Goal: Task Accomplishment & Management: Manage account settings

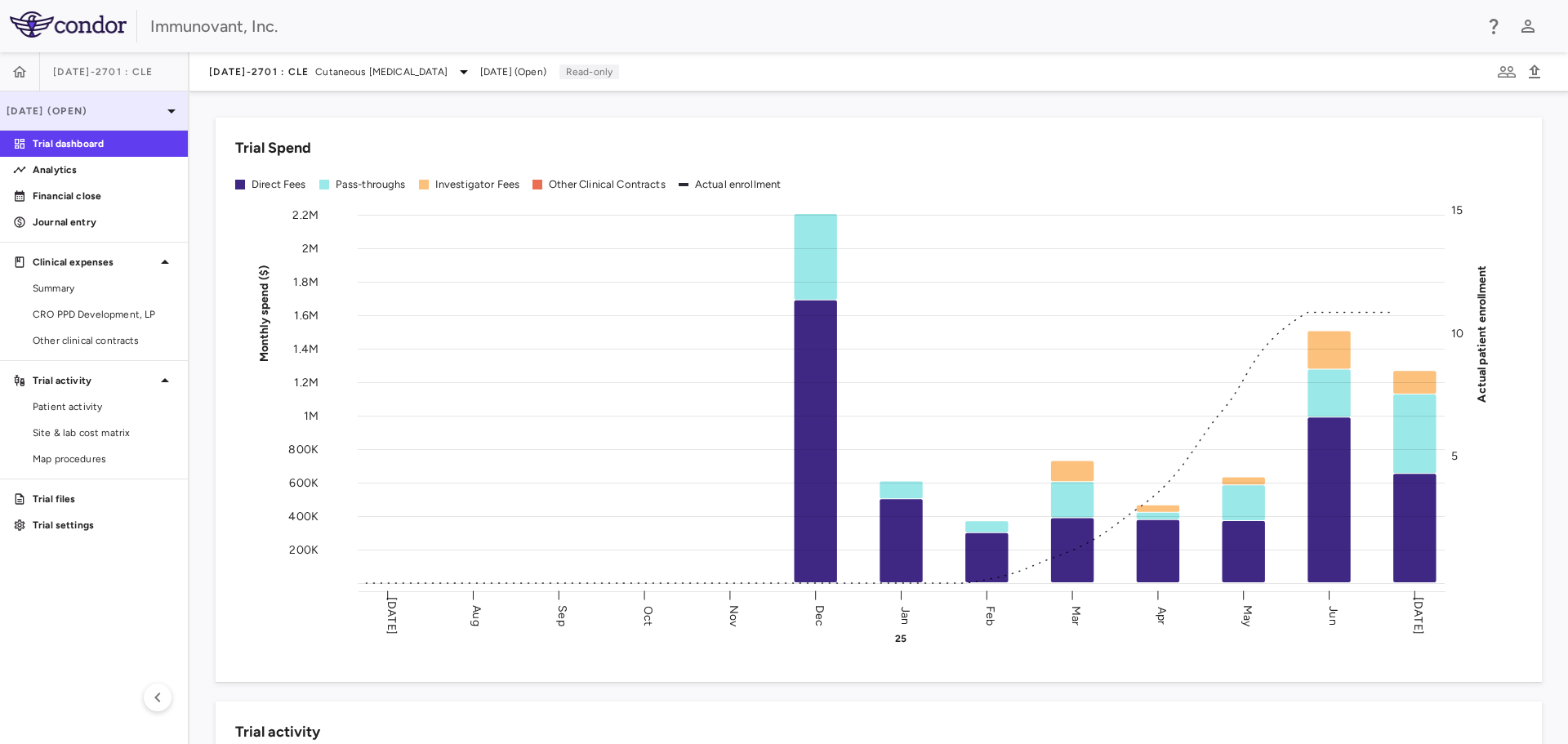
click at [169, 106] on icon at bounding box center [171, 112] width 20 height 20
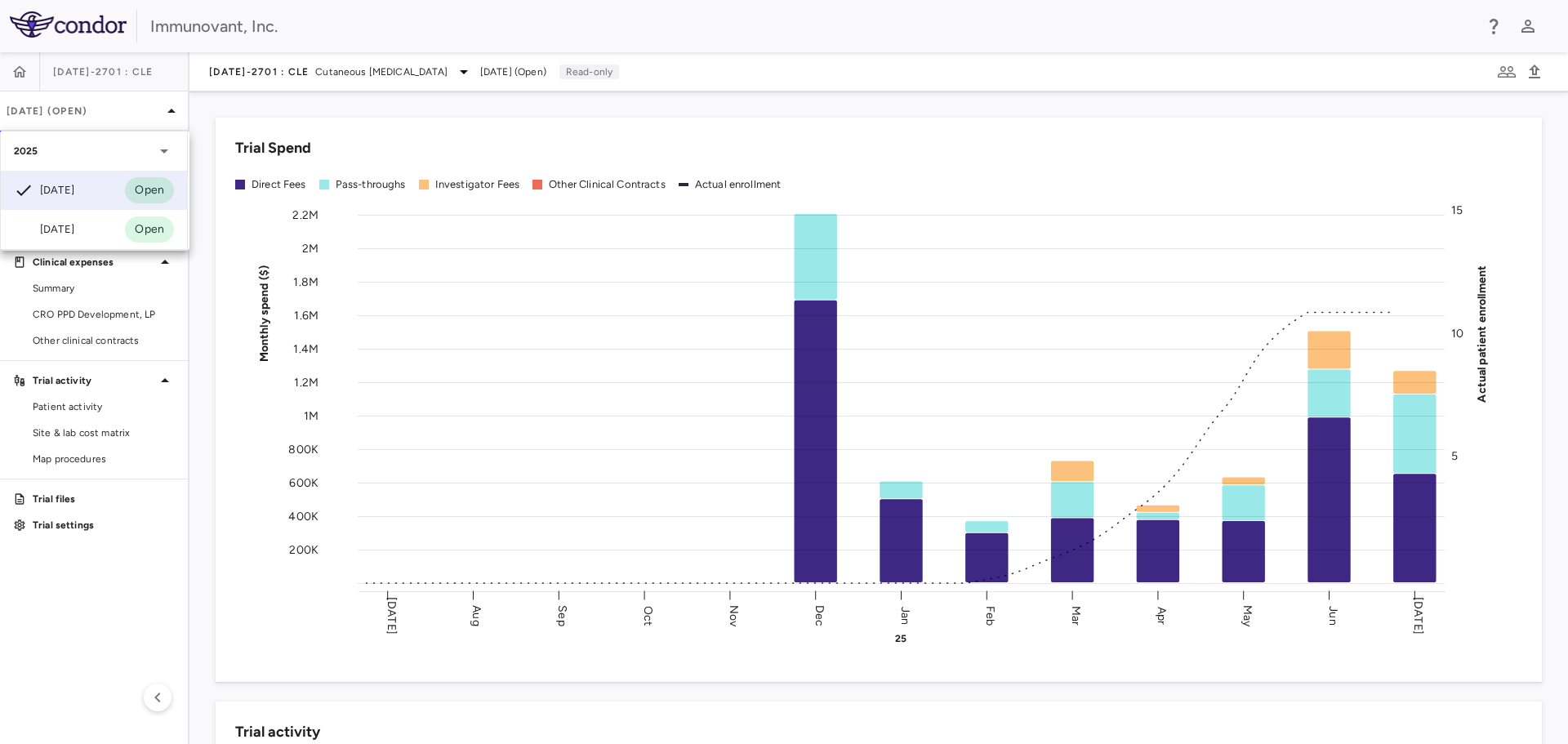
click at [168, 148] on icon at bounding box center [164, 152] width 20 height 20
click at [169, 110] on div at bounding box center [784, 372] width 1568 height 744
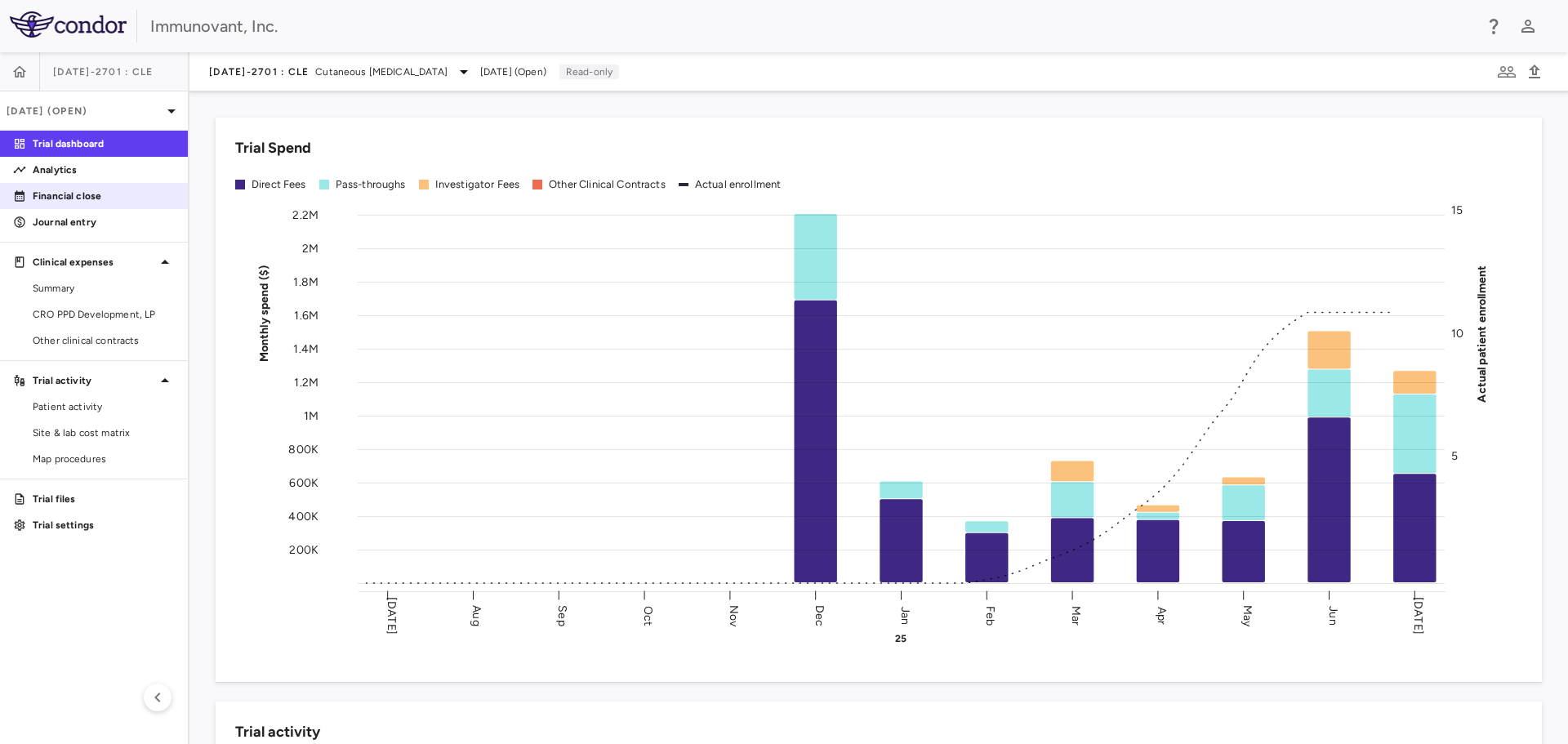
click at [96, 194] on p "Financial close" at bounding box center [103, 196] width 142 height 15
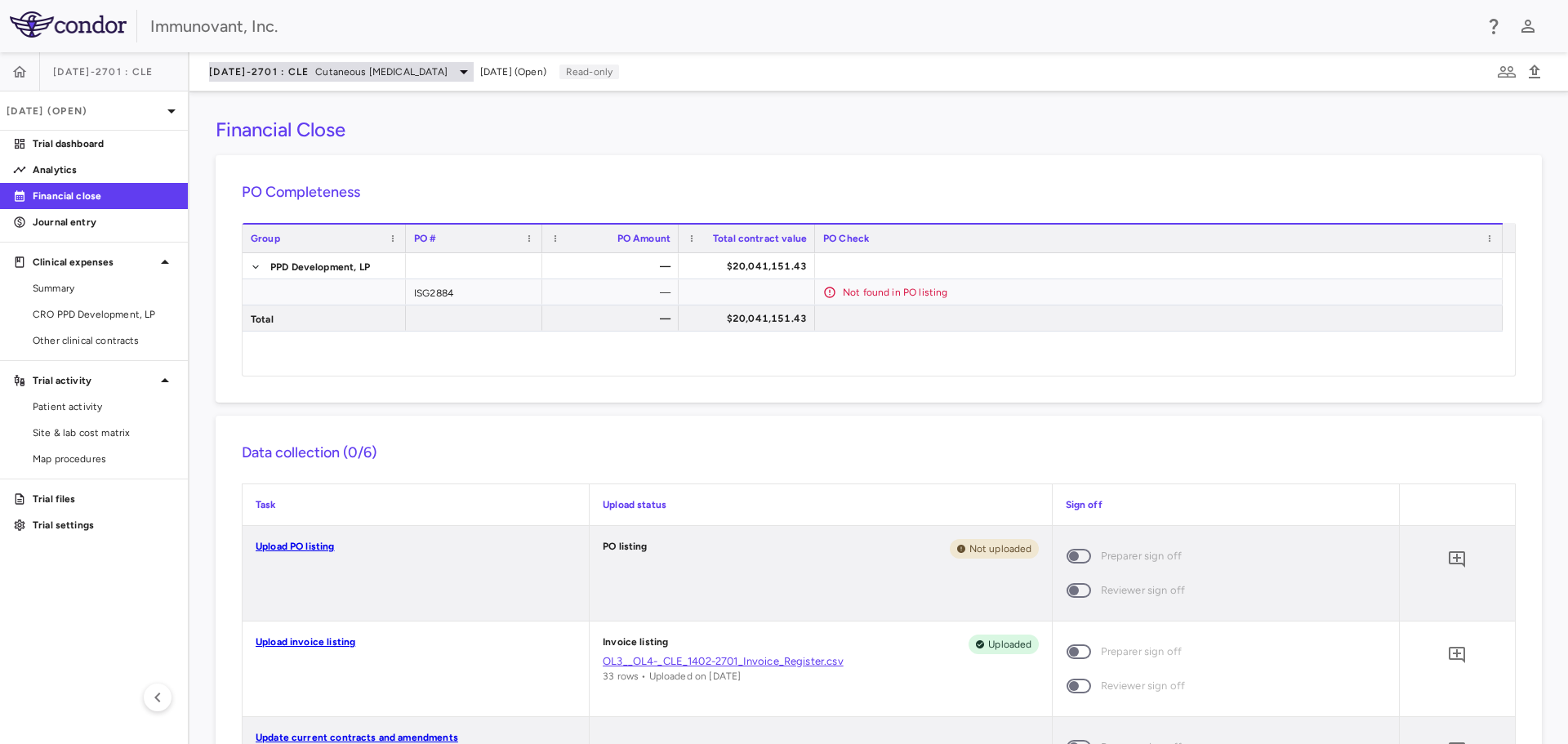
click at [472, 75] on icon at bounding box center [464, 72] width 20 height 20
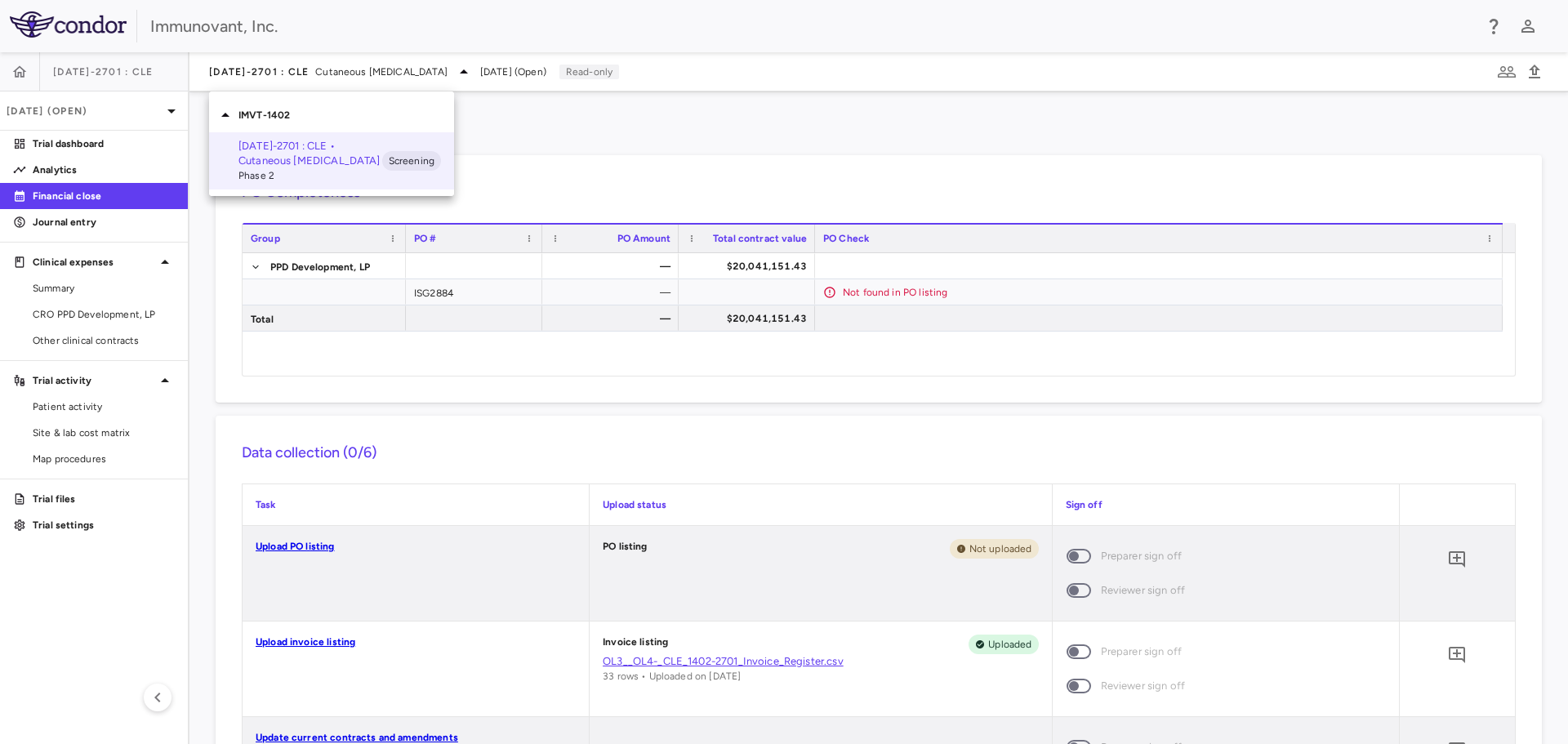
click at [539, 118] on div at bounding box center [784, 372] width 1568 height 744
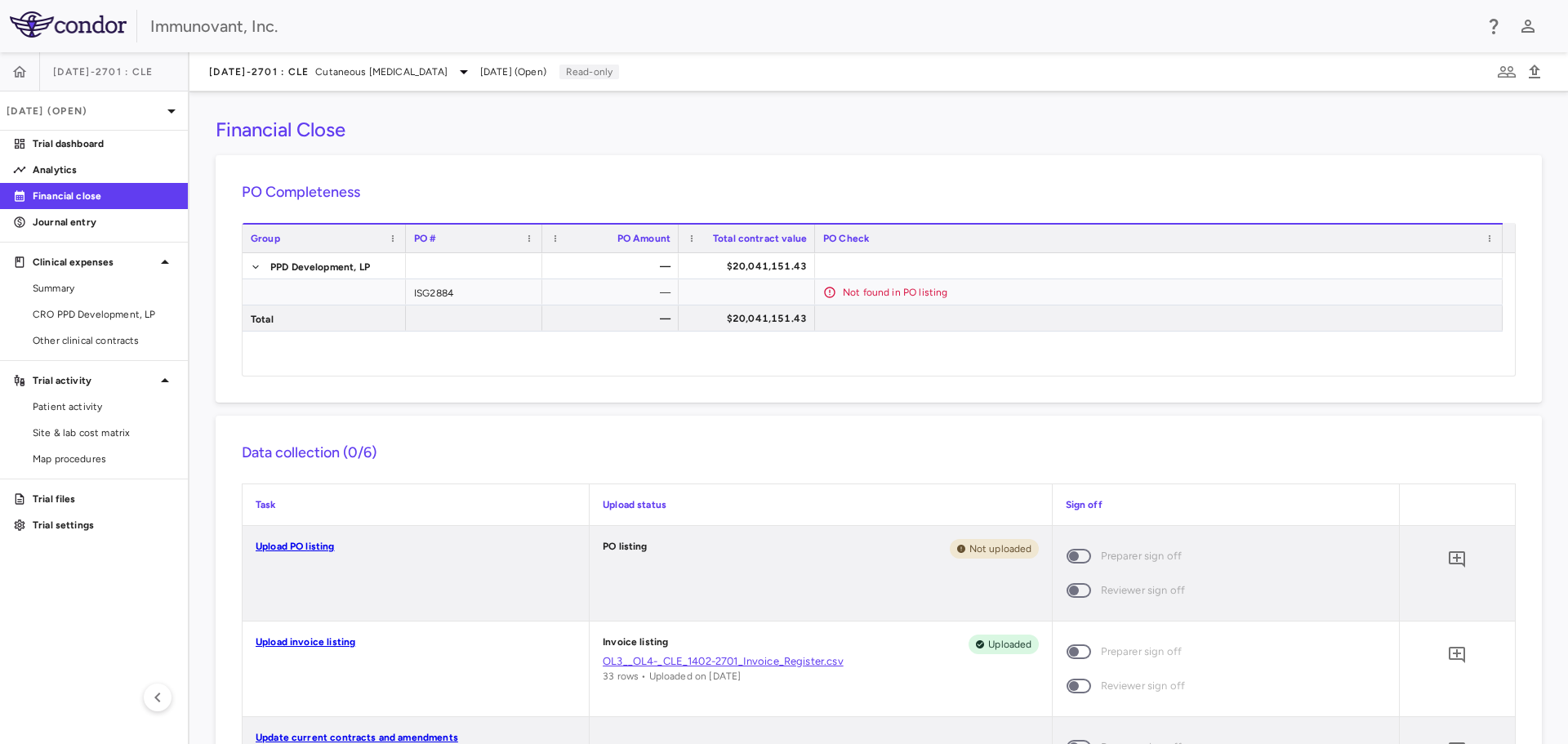
click at [586, 73] on p "Read-only" at bounding box center [589, 72] width 60 height 15
click at [169, 108] on icon at bounding box center [171, 112] width 20 height 20
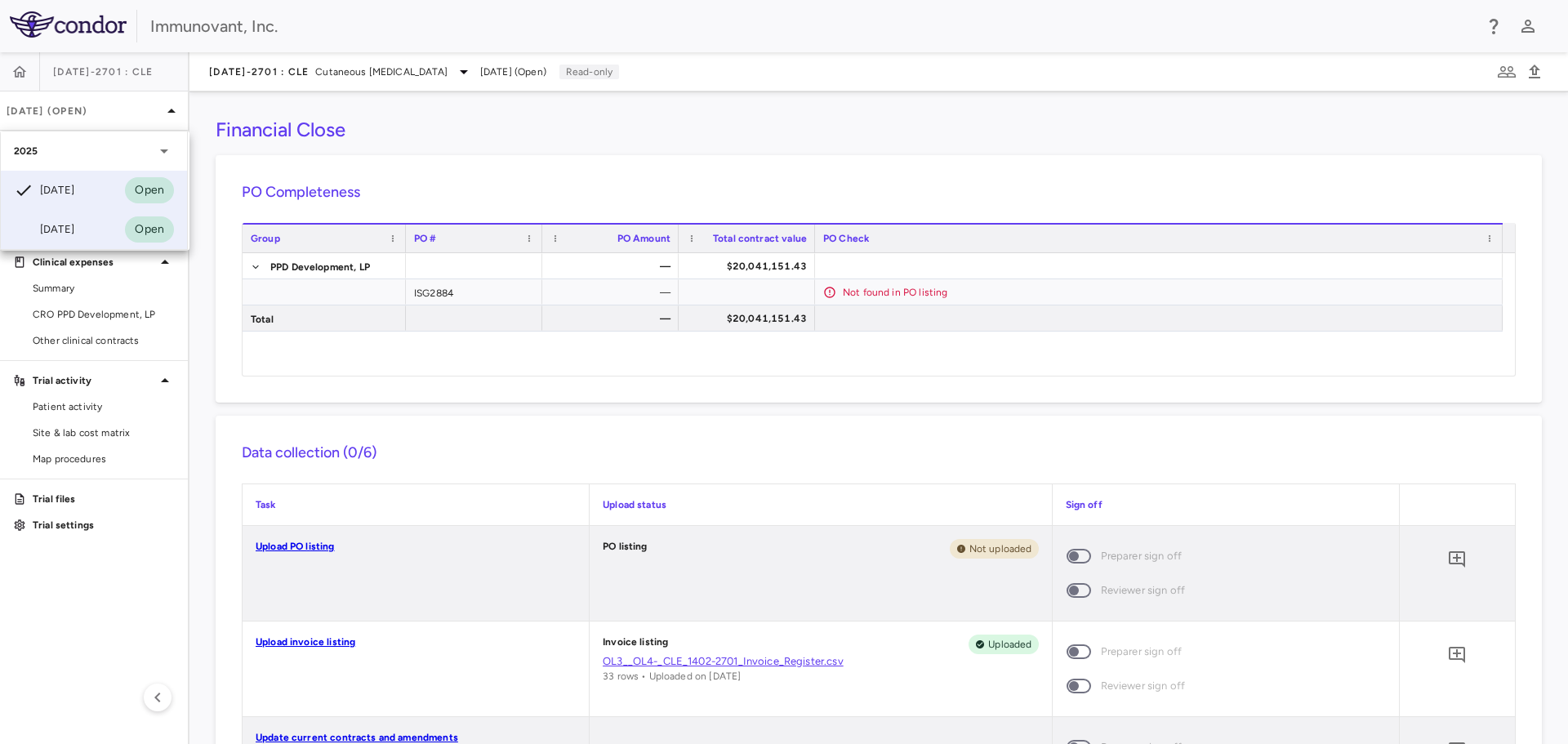
click at [99, 227] on div "[DATE] Open" at bounding box center [93, 229] width 186 height 39
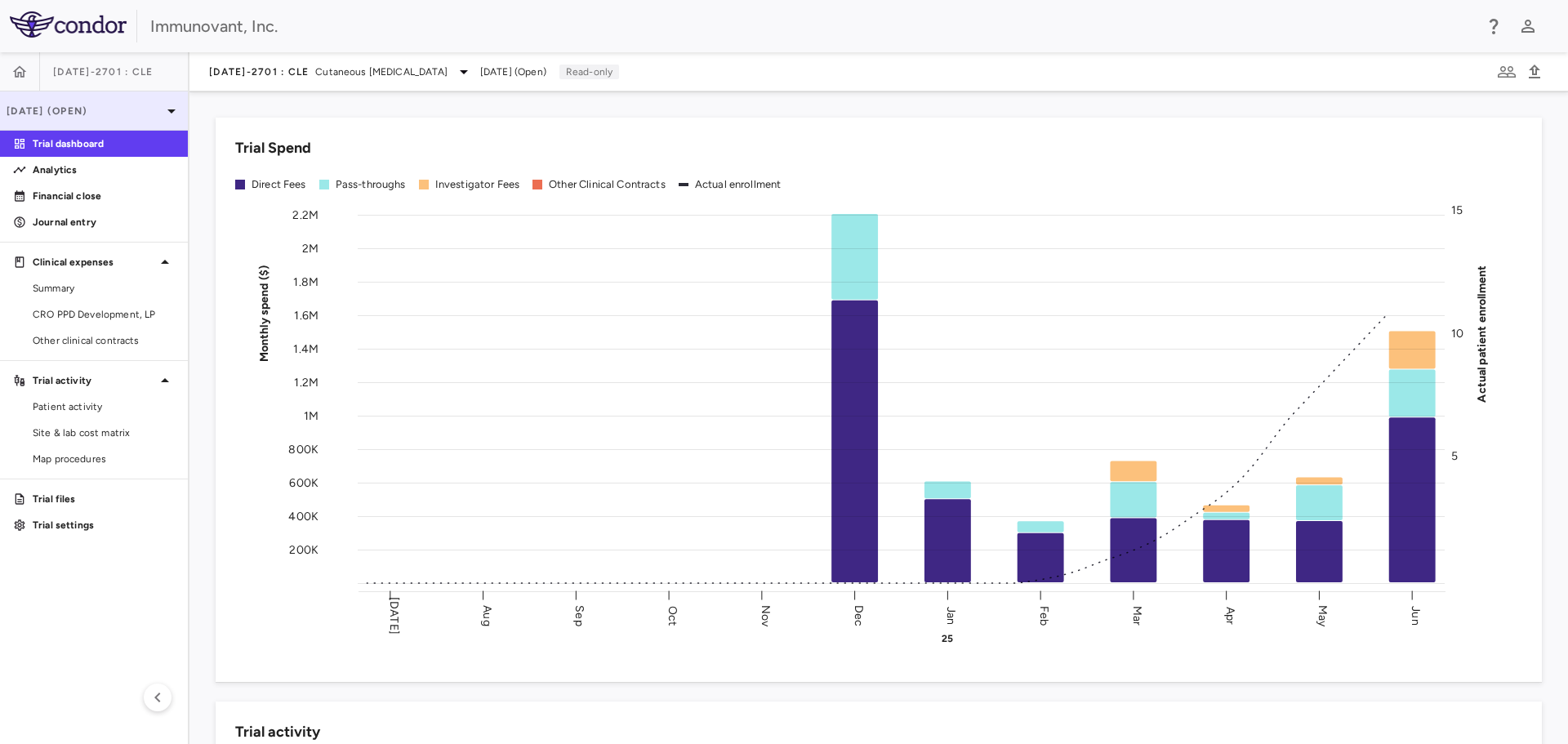
click at [170, 107] on icon at bounding box center [171, 112] width 20 height 20
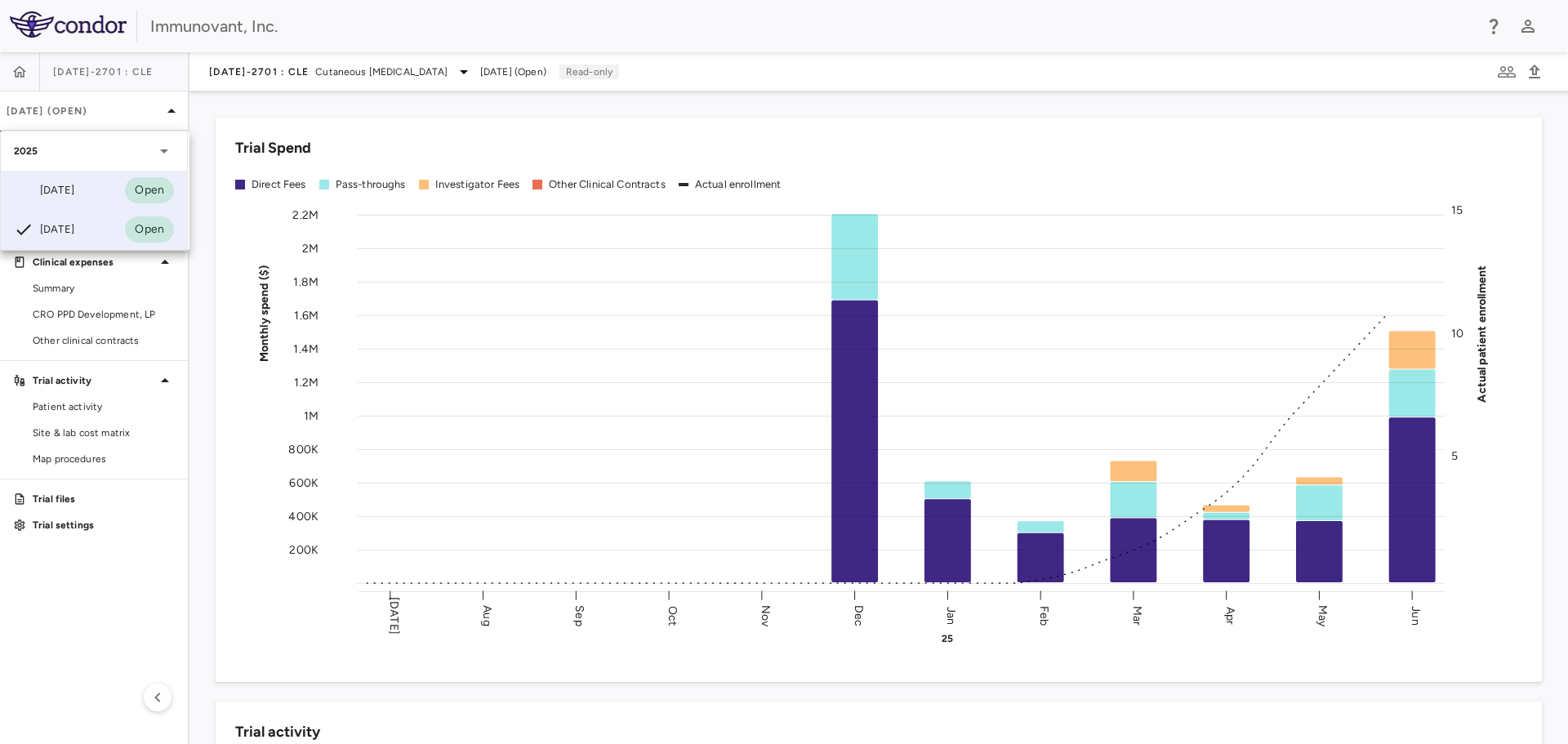
click at [83, 189] on div "[DATE] Open" at bounding box center [93, 190] width 186 height 39
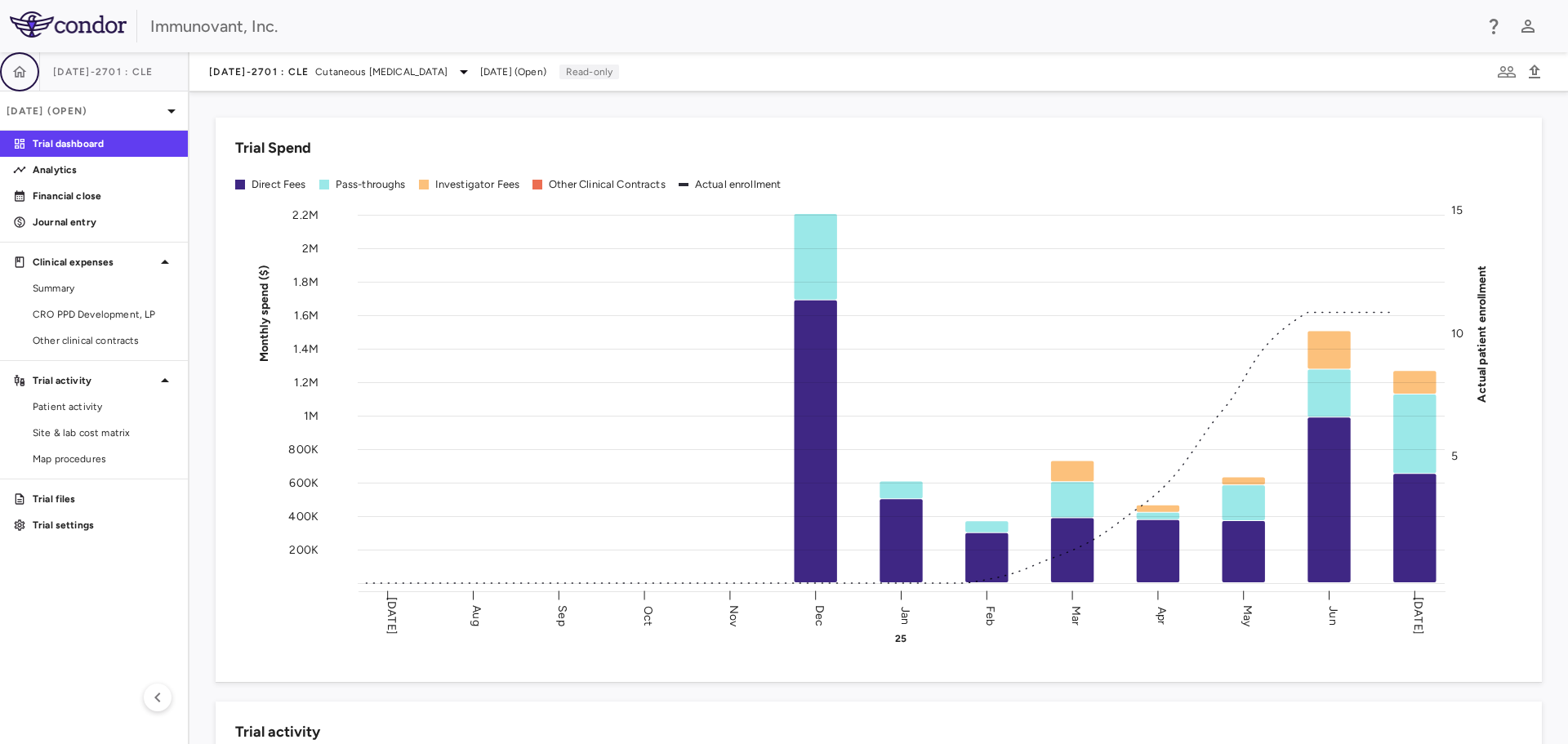
click at [18, 75] on icon "button" at bounding box center [19, 71] width 14 height 12
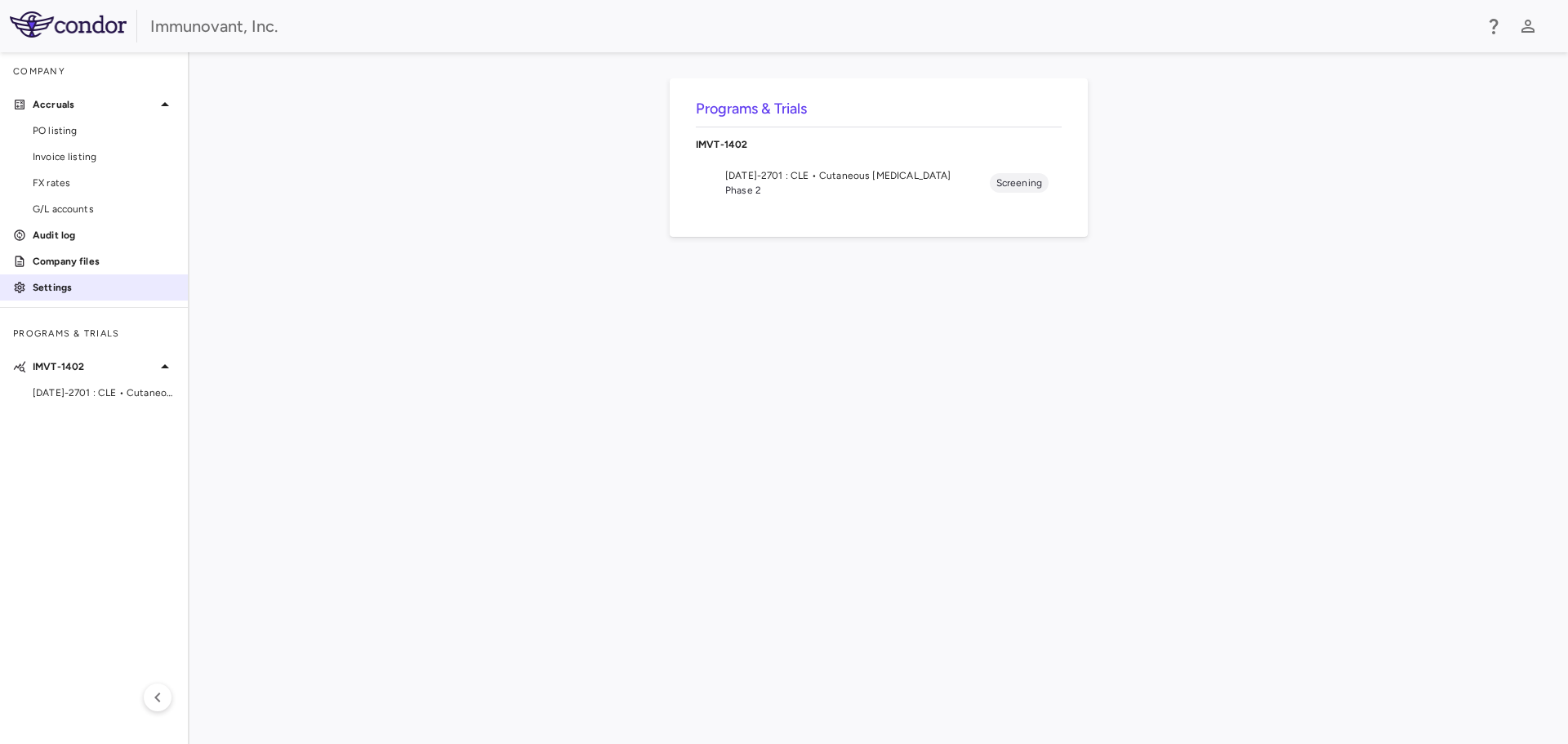
click at [61, 287] on p "Settings" at bounding box center [103, 288] width 142 height 15
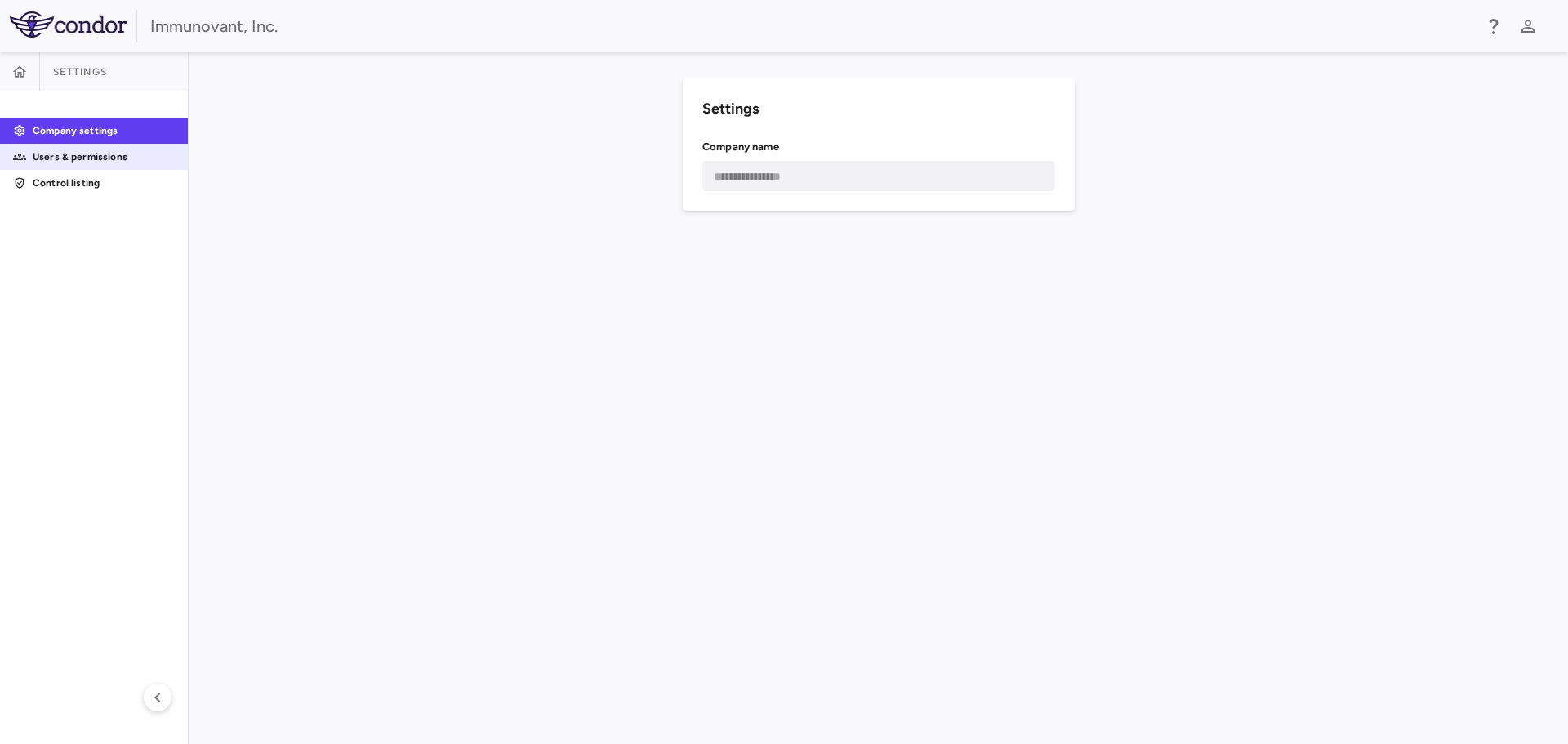
click at [78, 160] on p "Users & permissions" at bounding box center [103, 157] width 142 height 15
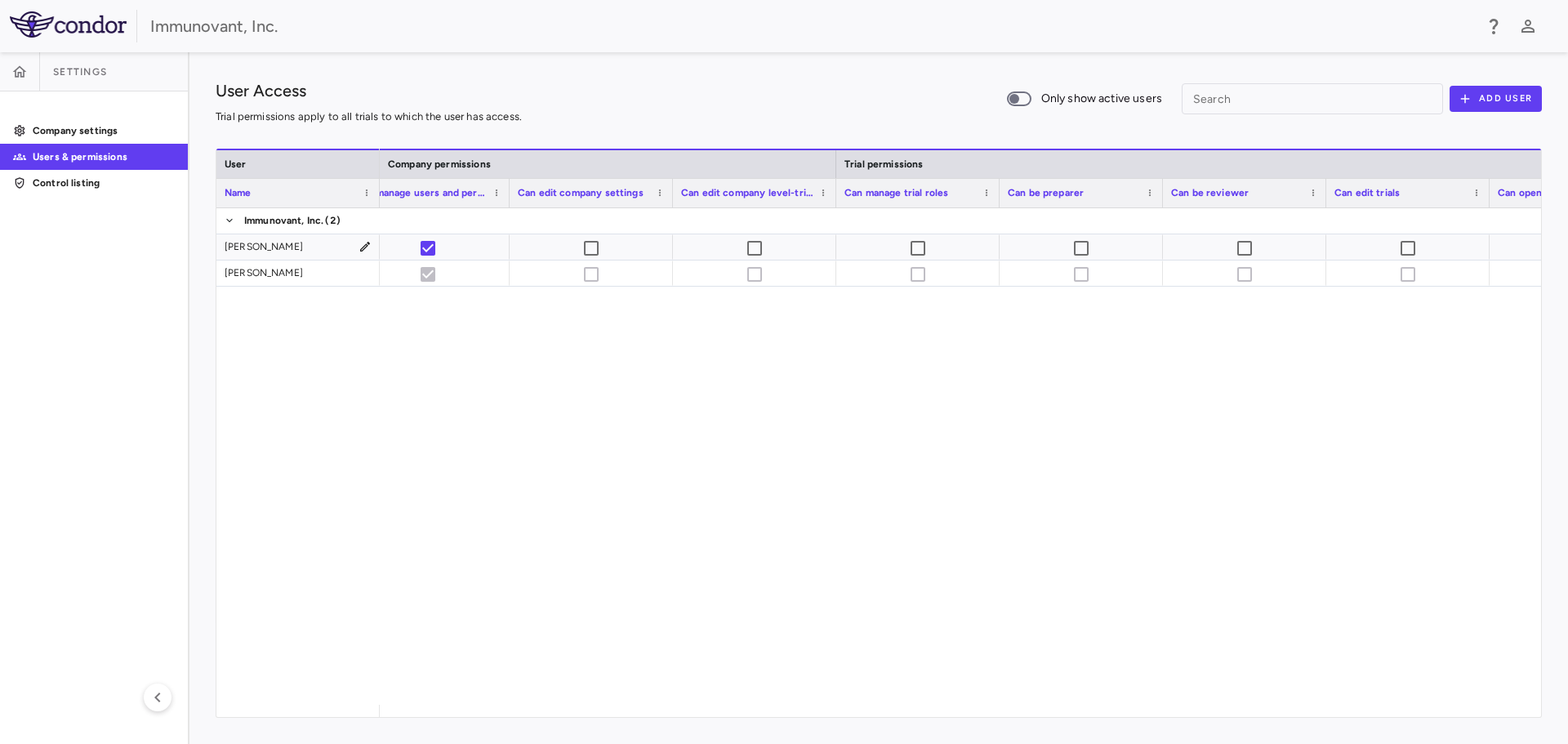
scroll to position [0, 988]
